Goal: Information Seeking & Learning: Check status

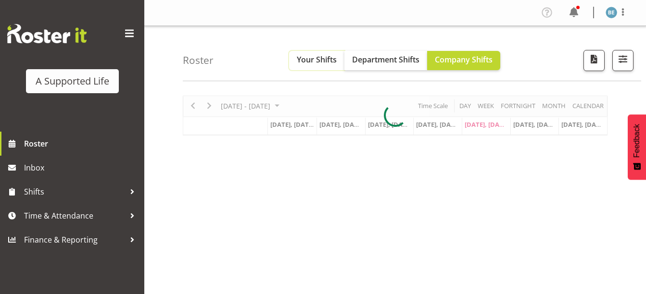
click at [325, 65] on span "Your Shifts" at bounding box center [317, 59] width 40 height 11
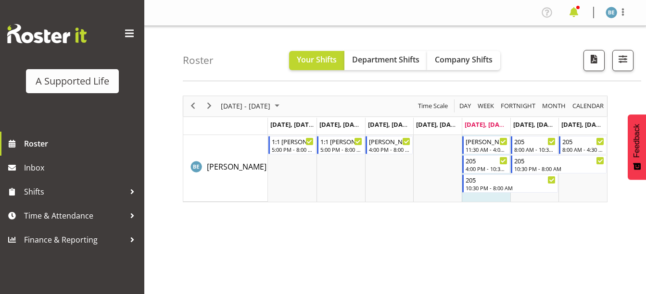
click at [579, 11] on span at bounding box center [573, 12] width 15 height 15
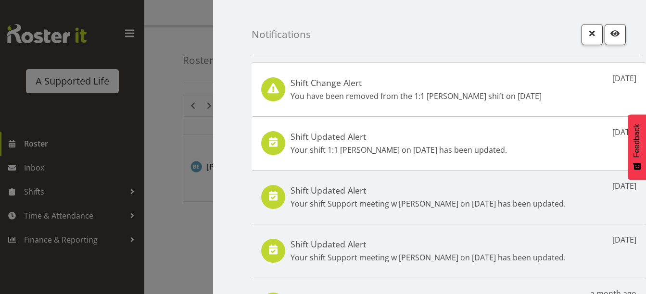
click at [329, 89] on div "Shift Change Alert You have been removed from the 1:1 [PERSON_NAME] shift on [D…" at bounding box center [416, 89] width 251 height 25
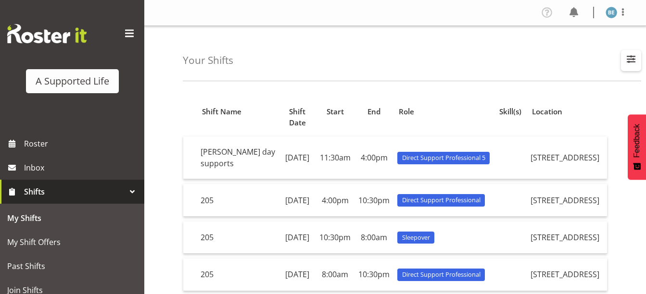
click at [630, 61] on span "button" at bounding box center [631, 59] width 13 height 13
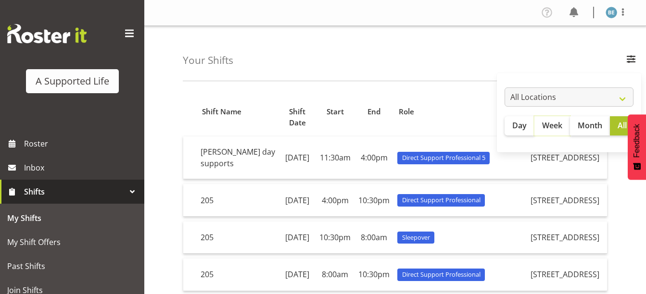
click at [556, 126] on span "Week" at bounding box center [552, 126] width 20 height 12
click at [128, 31] on span at bounding box center [129, 33] width 15 height 15
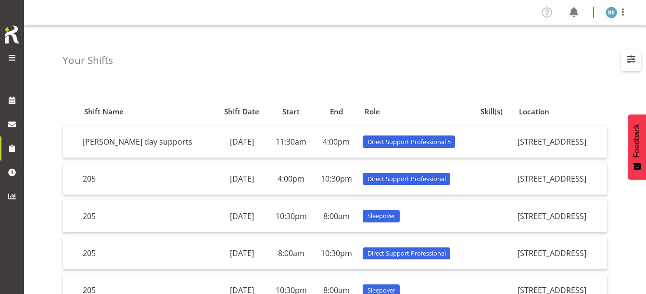
click at [632, 60] on span "button" at bounding box center [631, 59] width 13 height 13
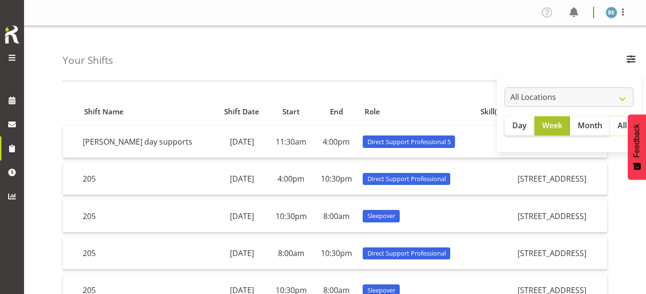
click at [617, 125] on button "All" at bounding box center [622, 125] width 25 height 19
click at [11, 59] on span at bounding box center [12, 58] width 12 height 12
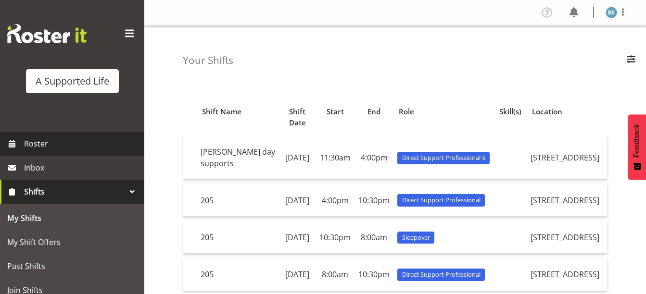
click at [38, 143] on span "Roster" at bounding box center [81, 144] width 115 height 14
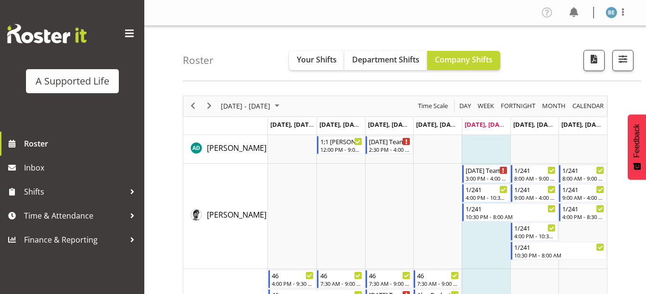
click at [129, 32] on span at bounding box center [129, 33] width 15 height 15
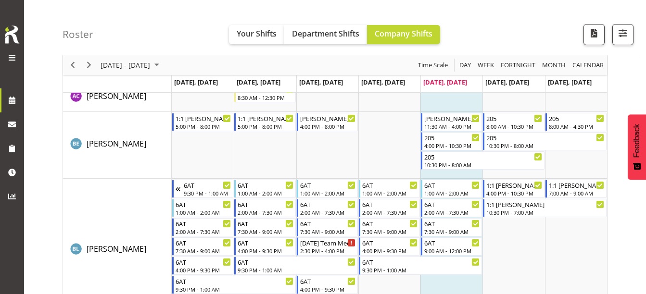
scroll to position [777, 0]
